Goal: Book appointment/travel/reservation

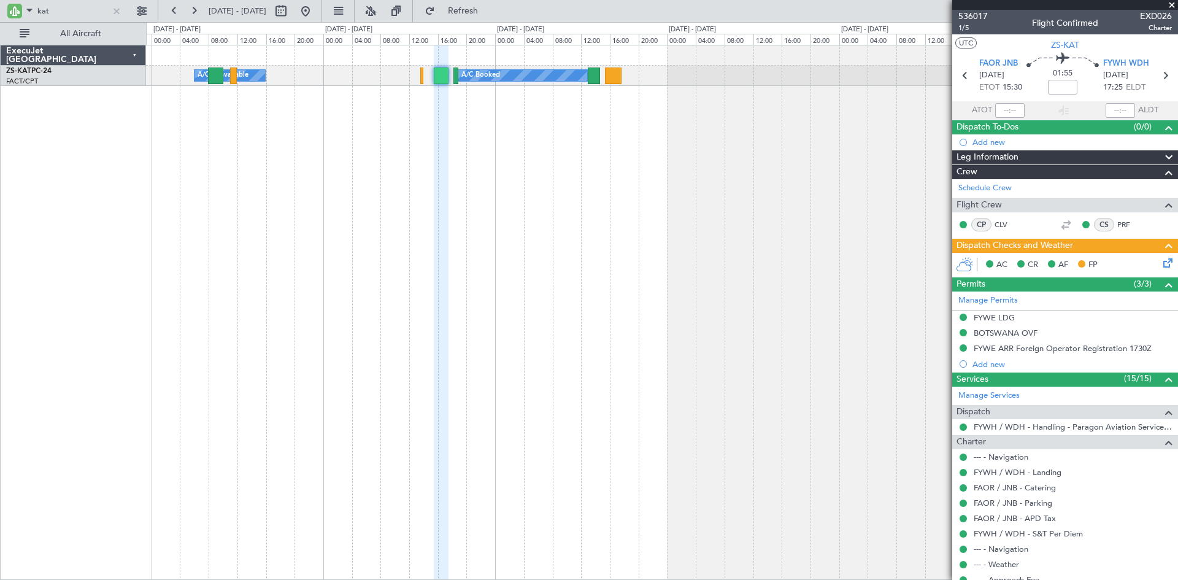
click at [115, 10] on div at bounding box center [116, 10] width 13 height 13
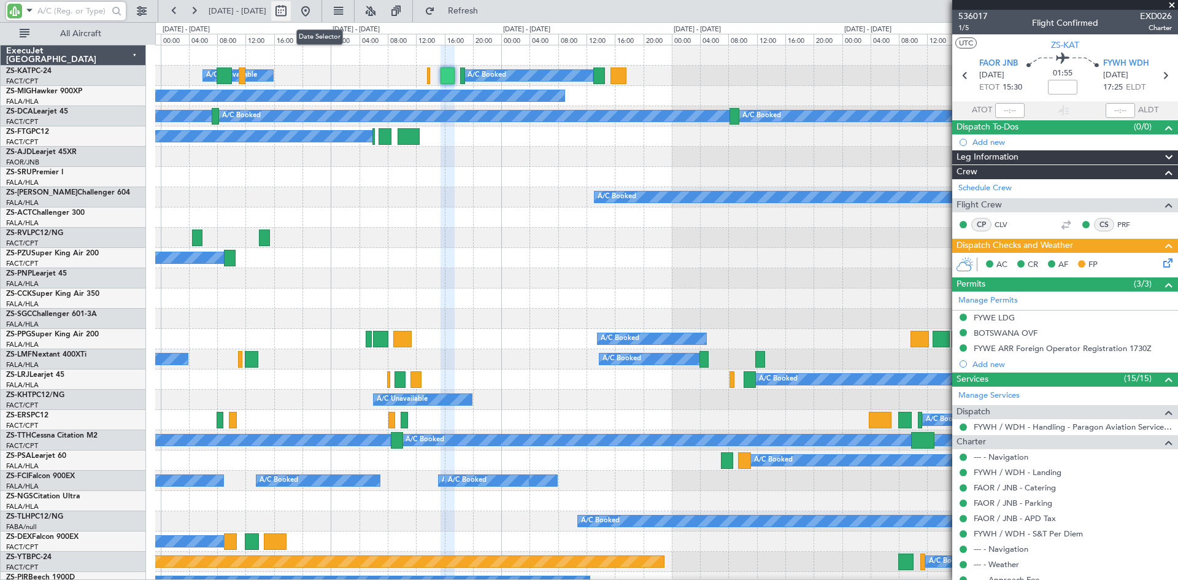
click at [291, 11] on button at bounding box center [281, 11] width 20 height 20
select select "9"
select select "2025"
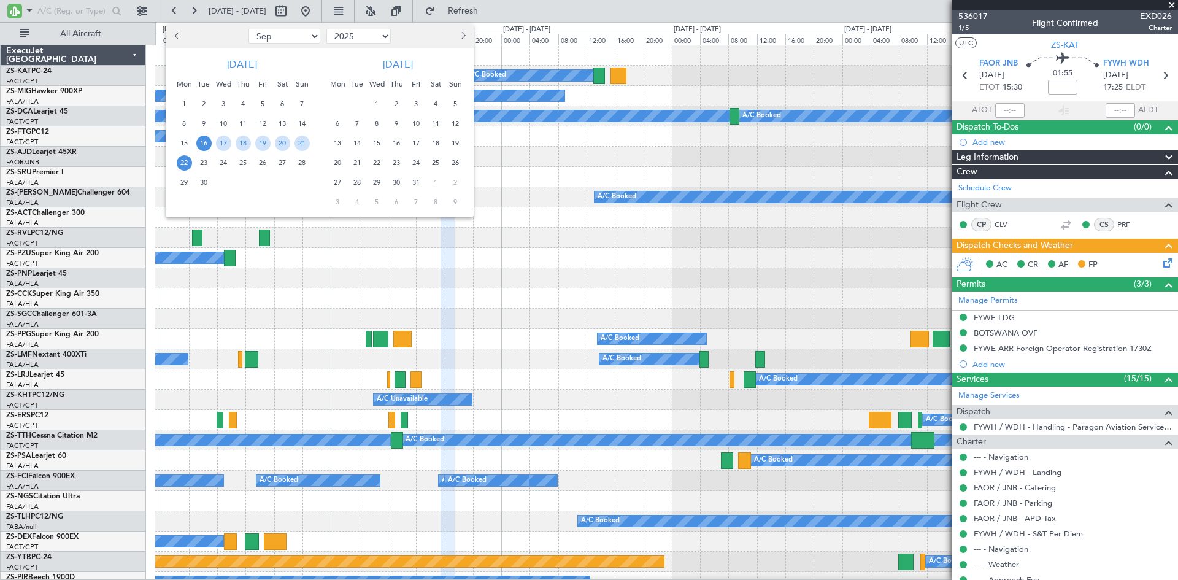
click at [464, 37] on span "Next month" at bounding box center [461, 35] width 7 height 7
select select "11"
click at [335, 162] on span "22" at bounding box center [337, 162] width 15 height 15
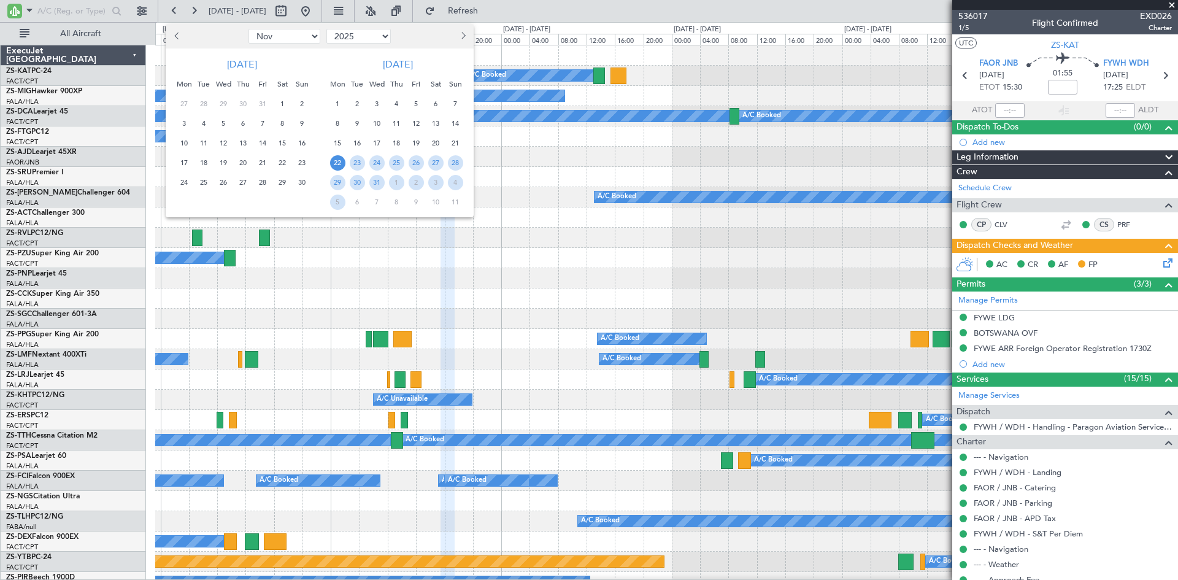
click at [335, 162] on span "22" at bounding box center [337, 162] width 15 height 15
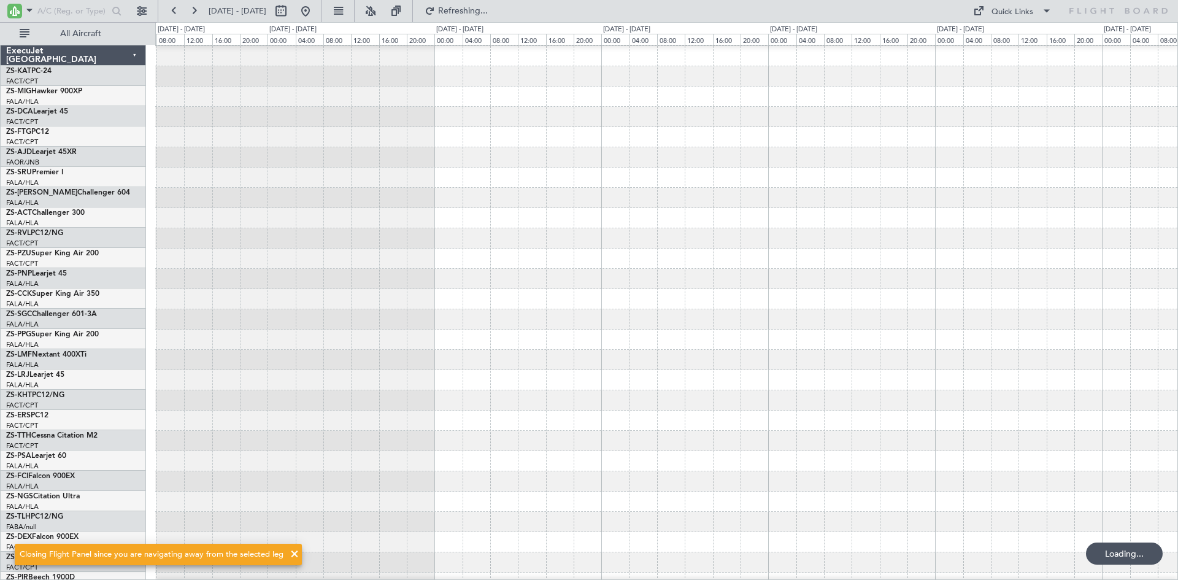
scroll to position [40, 0]
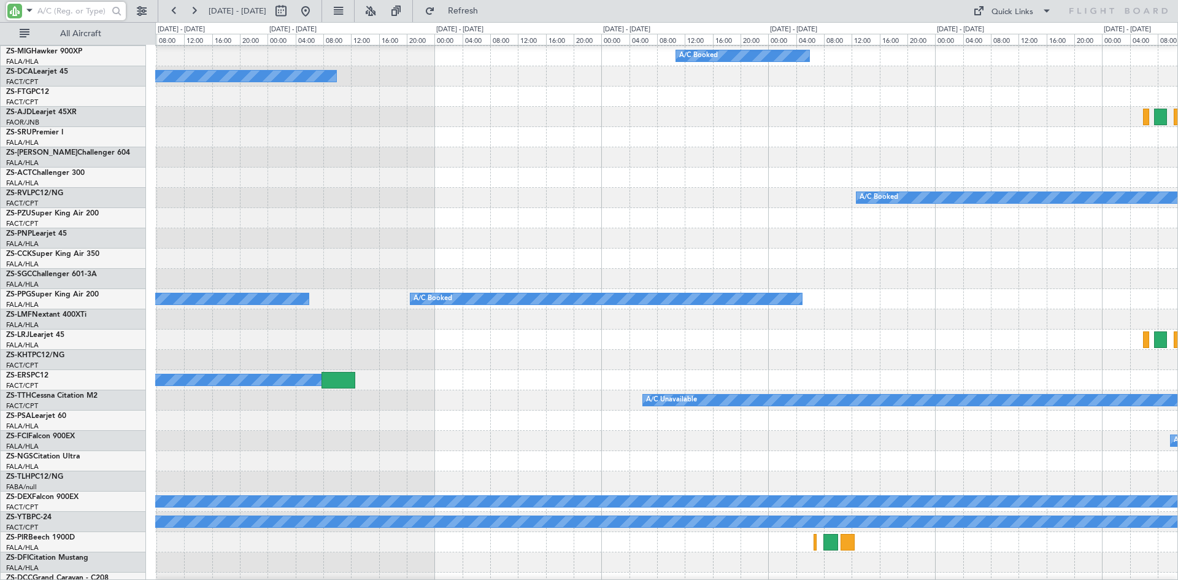
click at [53, 8] on input "text" at bounding box center [72, 11] width 71 height 18
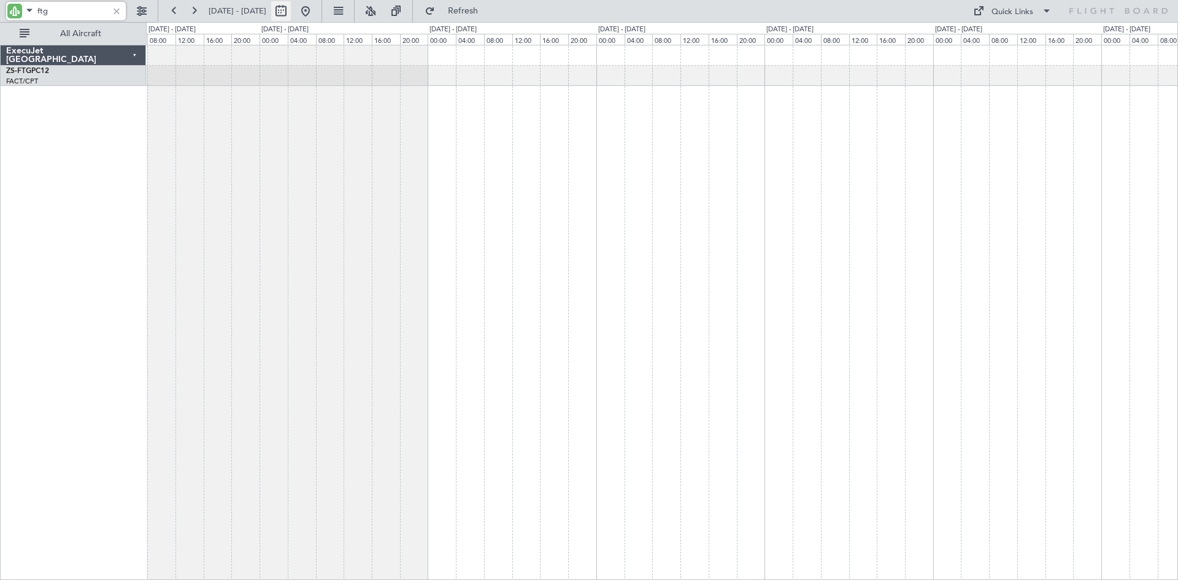
type input "ftg"
click at [291, 10] on button at bounding box center [281, 11] width 20 height 20
select select "12"
select select "2025"
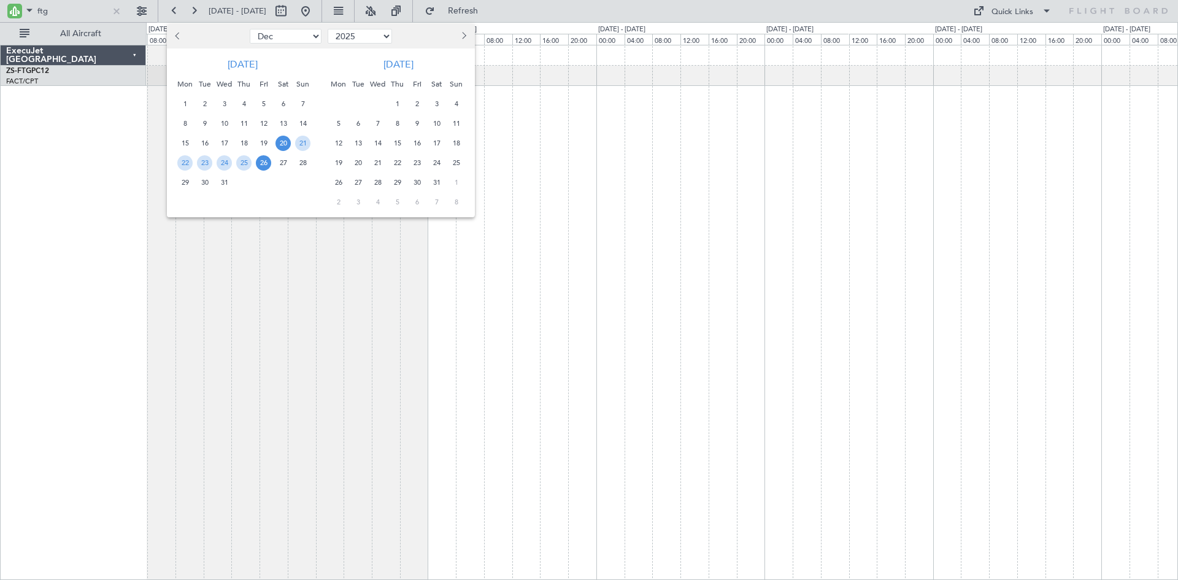
click at [180, 37] on span "Previous month" at bounding box center [178, 35] width 7 height 7
click at [176, 37] on span "Previous month" at bounding box center [178, 35] width 7 height 7
select select "9"
click at [224, 161] on span "24" at bounding box center [224, 162] width 15 height 15
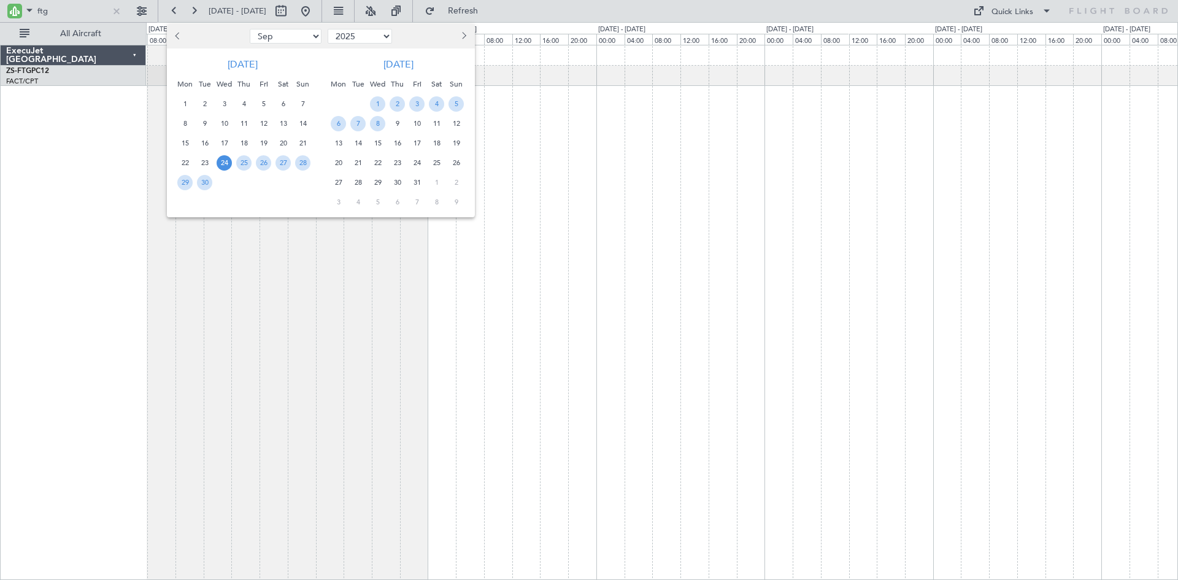
click at [224, 161] on span "24" at bounding box center [224, 162] width 15 height 15
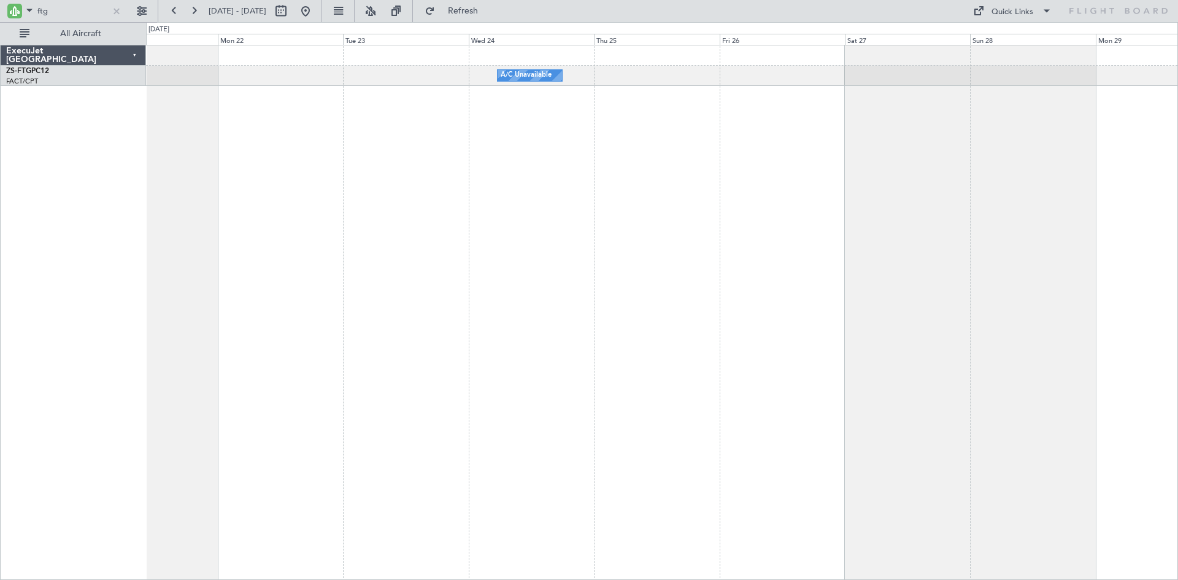
click at [395, 173] on div "A/C Unavailable" at bounding box center [662, 312] width 1032 height 535
